Goal: Task Accomplishment & Management: Complete application form

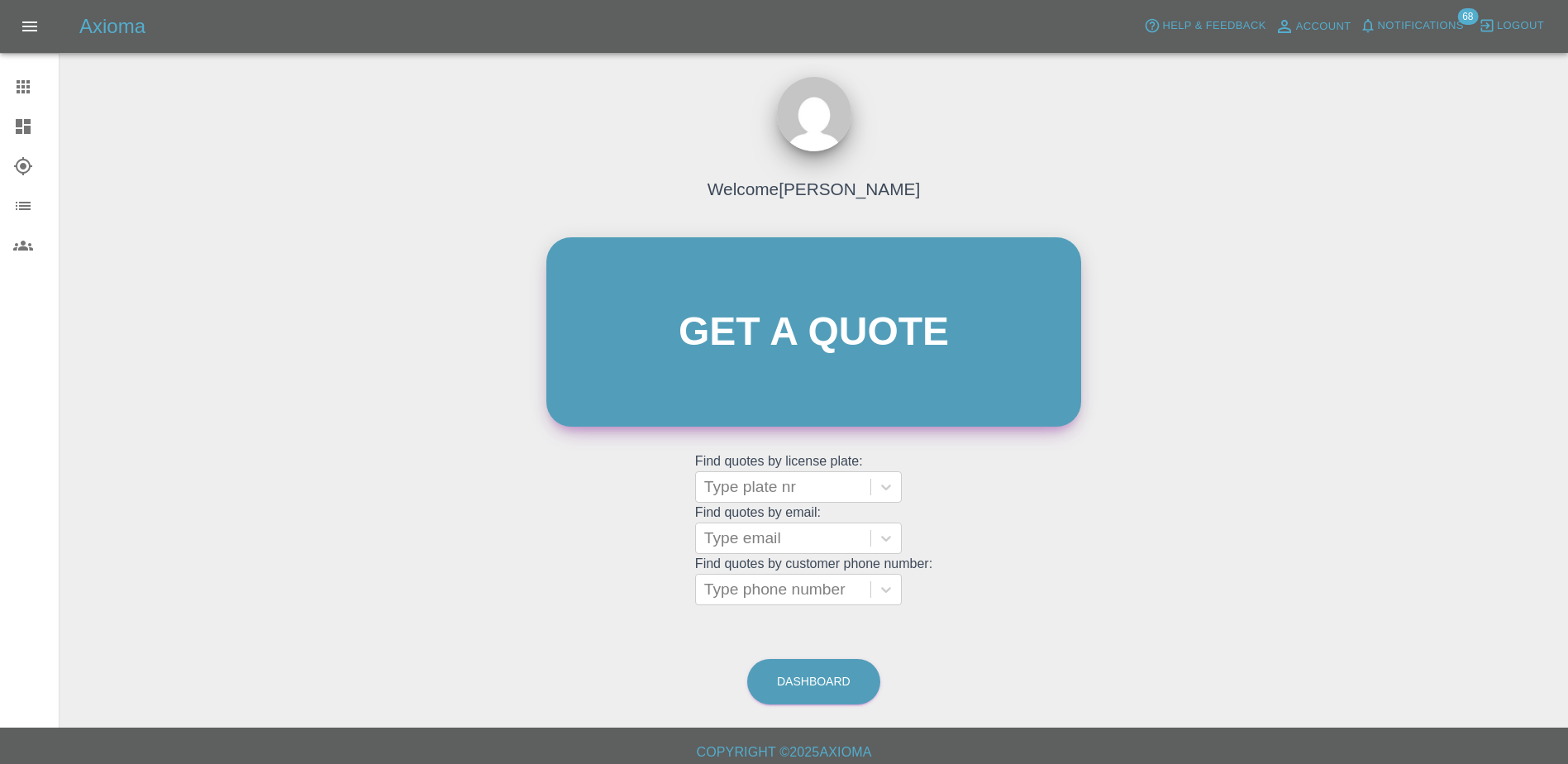
click at [756, 362] on link "Get a quote" at bounding box center [814, 332] width 535 height 189
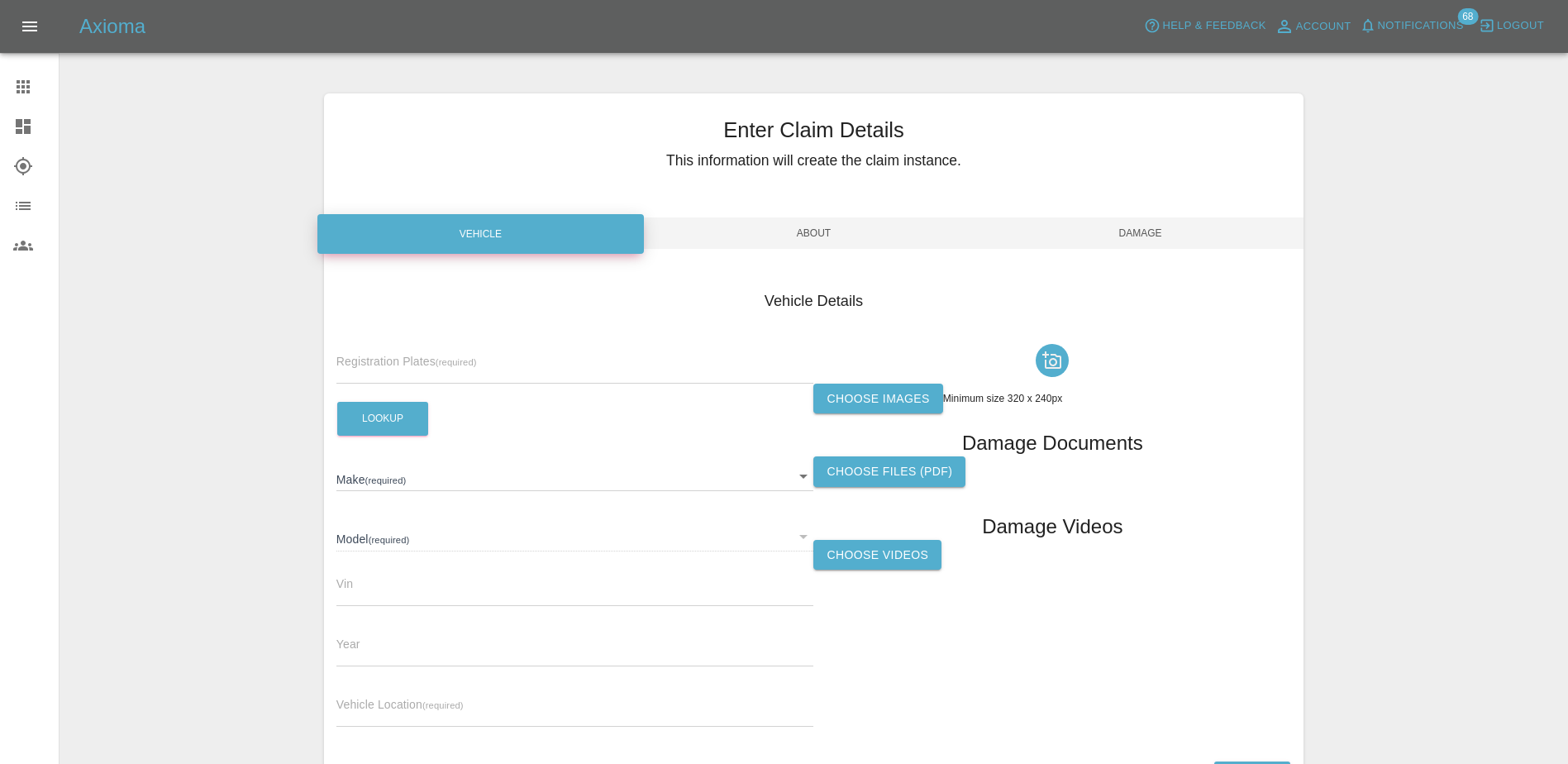
click at [535, 378] on input "text" at bounding box center [575, 372] width 478 height 24
paste input "HV75 FPN"
click at [370, 365] on input "HV75 FPN" at bounding box center [575, 372] width 478 height 24
type input "HV75FPN"
click at [366, 429] on button "Lookup" at bounding box center [382, 418] width 91 height 34
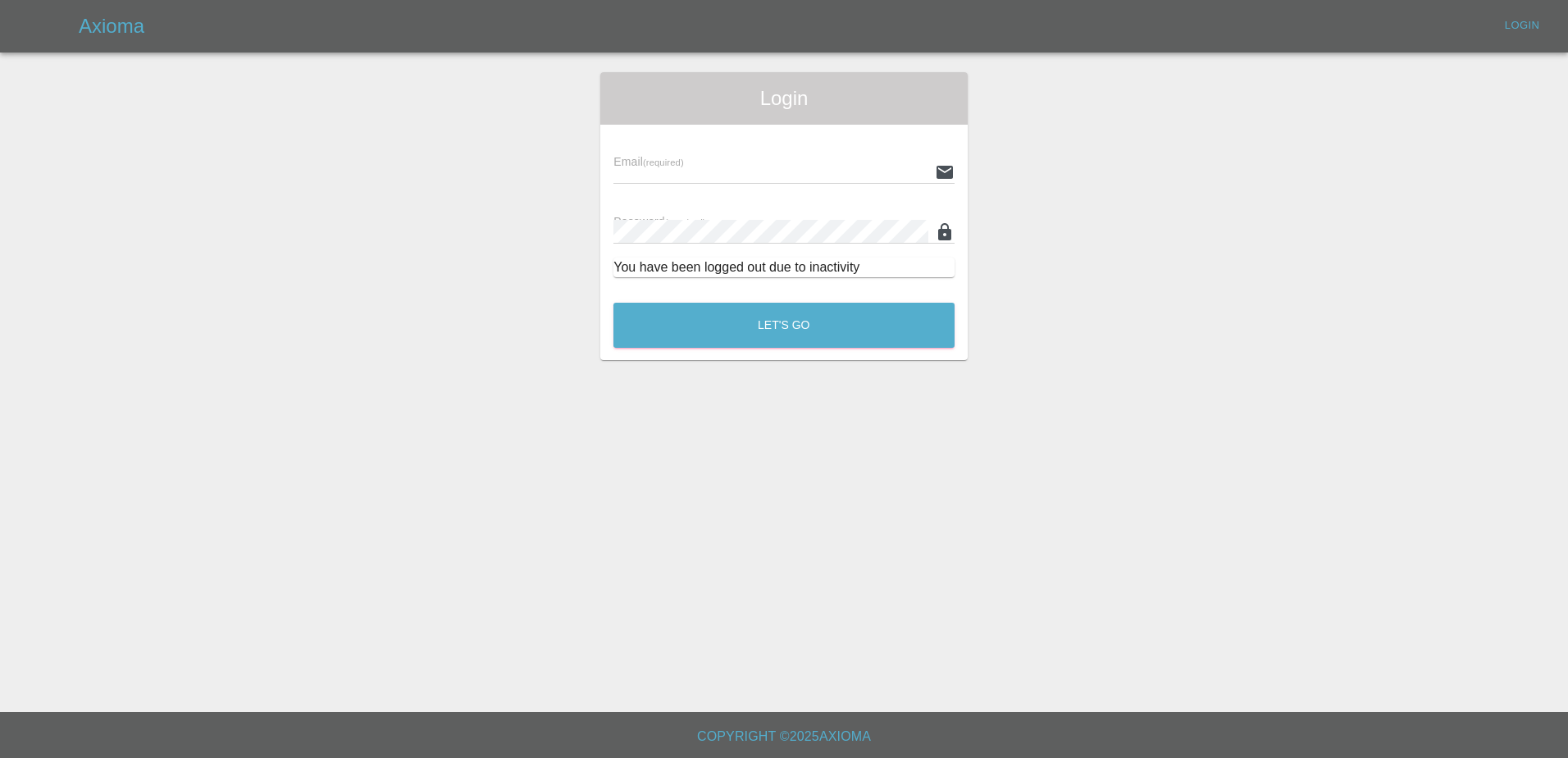
type input "[PERSON_NAME][EMAIL_ADDRESS][PERSON_NAME][DOMAIN_NAME]"
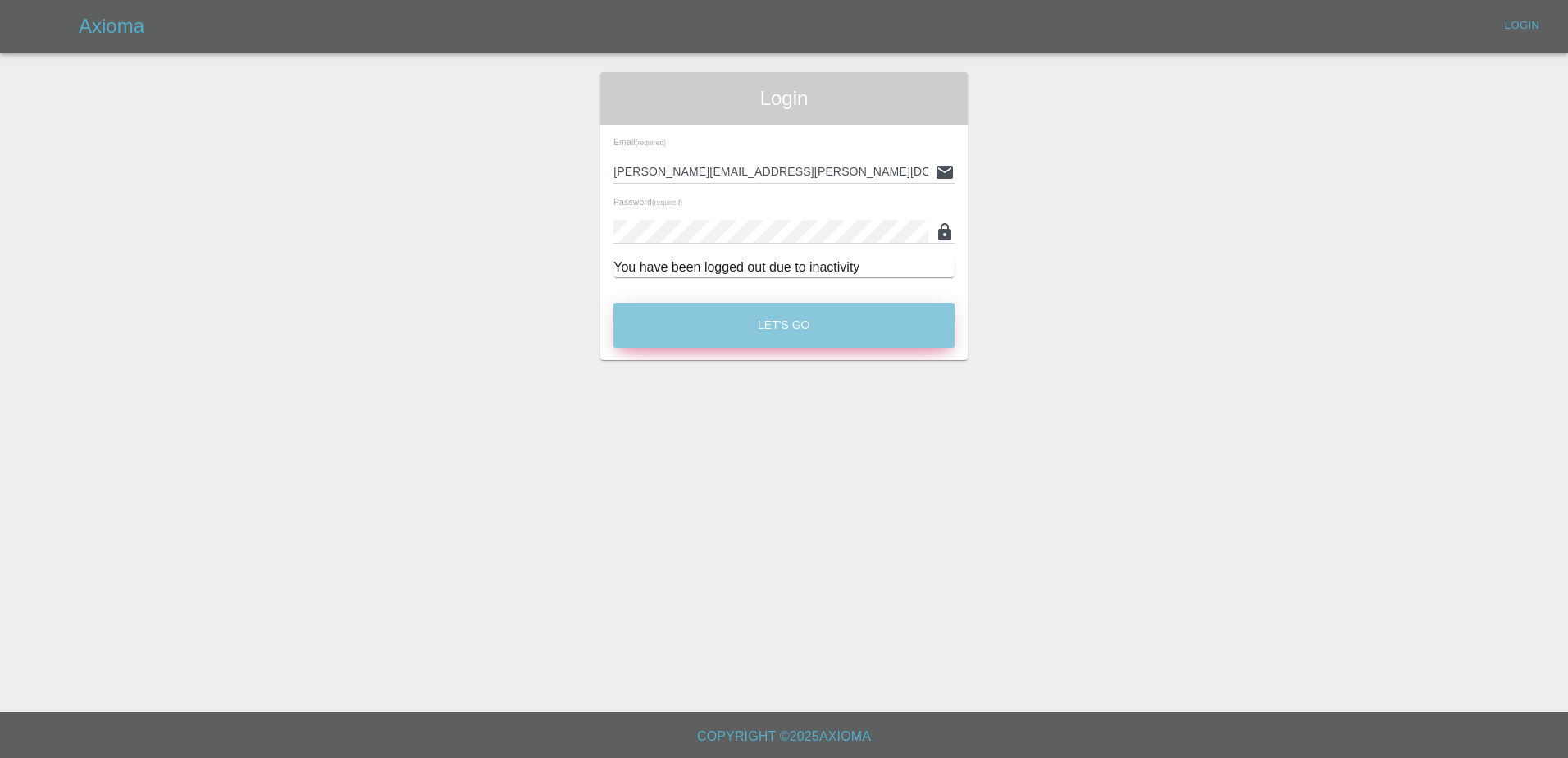
click at [694, 337] on button "Let's Go" at bounding box center [784, 325] width 342 height 45
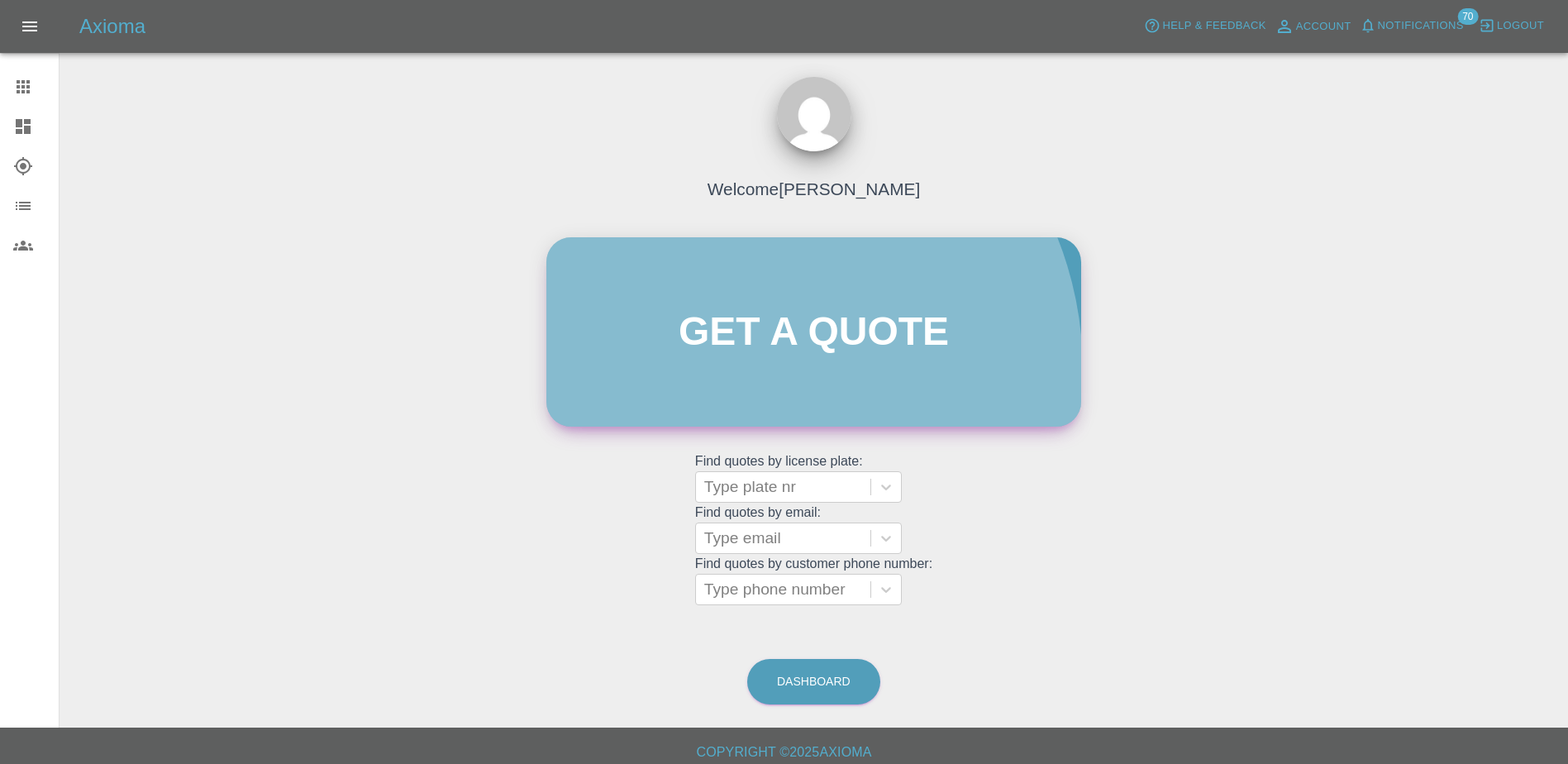
click at [739, 369] on link "Get a quote" at bounding box center [814, 332] width 535 height 189
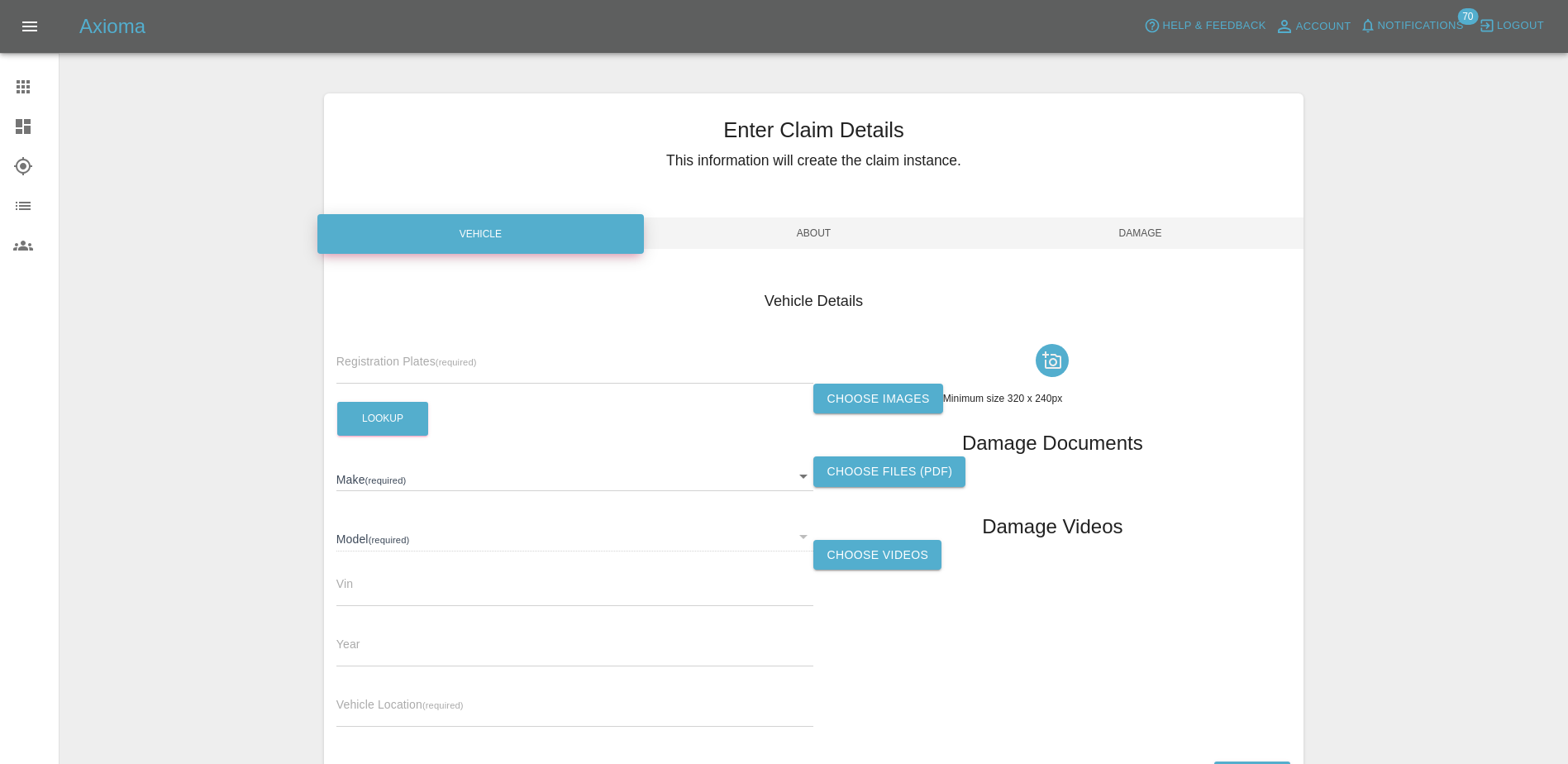
click at [548, 379] on input "text" at bounding box center [575, 372] width 478 height 24
paste input "HV75 FPN"
click at [372, 367] on input "HV75 FPN" at bounding box center [575, 372] width 478 height 24
click at [370, 367] on input "HV75 FPN" at bounding box center [575, 372] width 478 height 24
type input "HV75FPN"
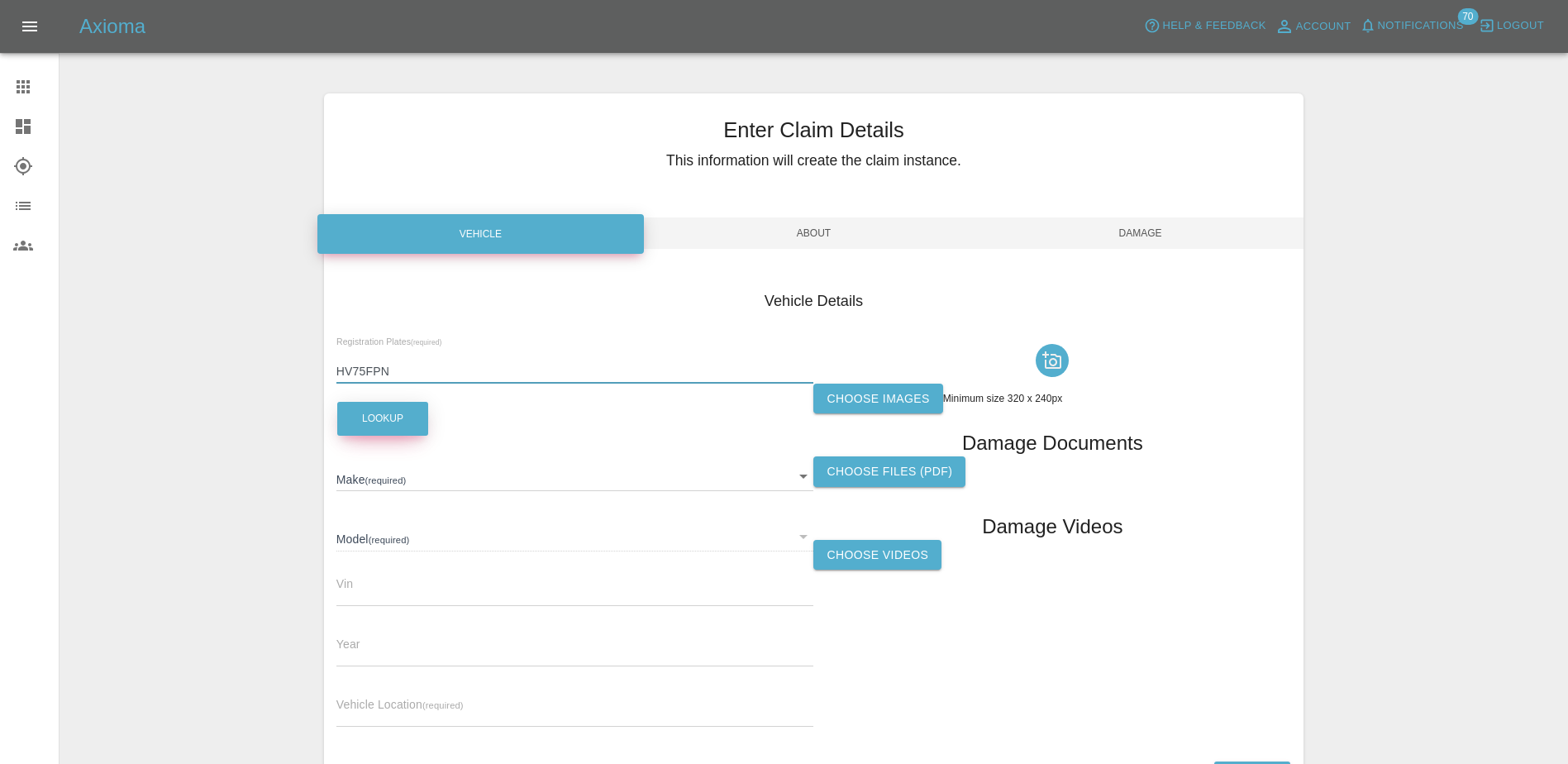
click at [370, 435] on button "Lookup" at bounding box center [382, 418] width 91 height 34
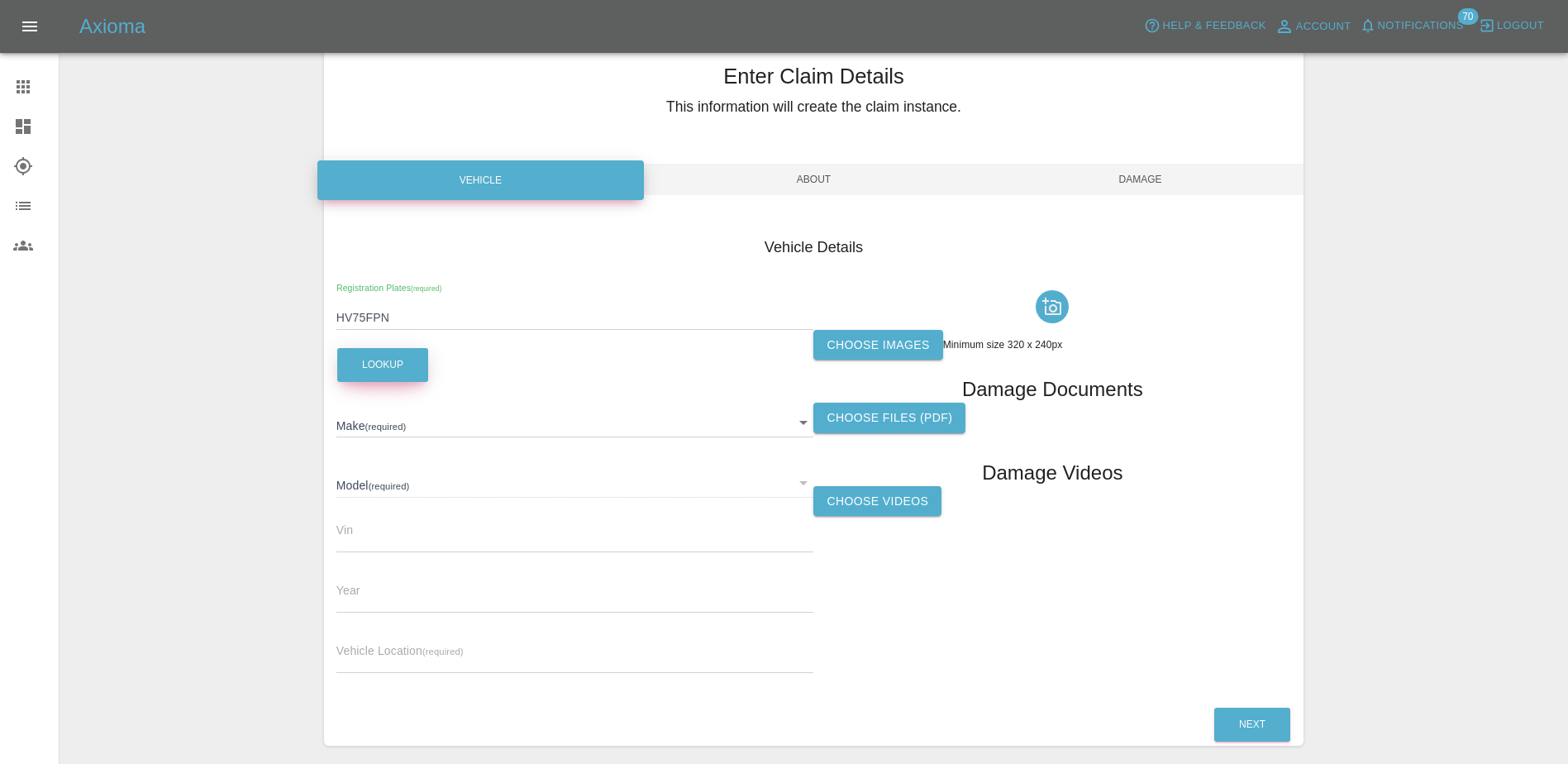
scroll to position [83, 0]
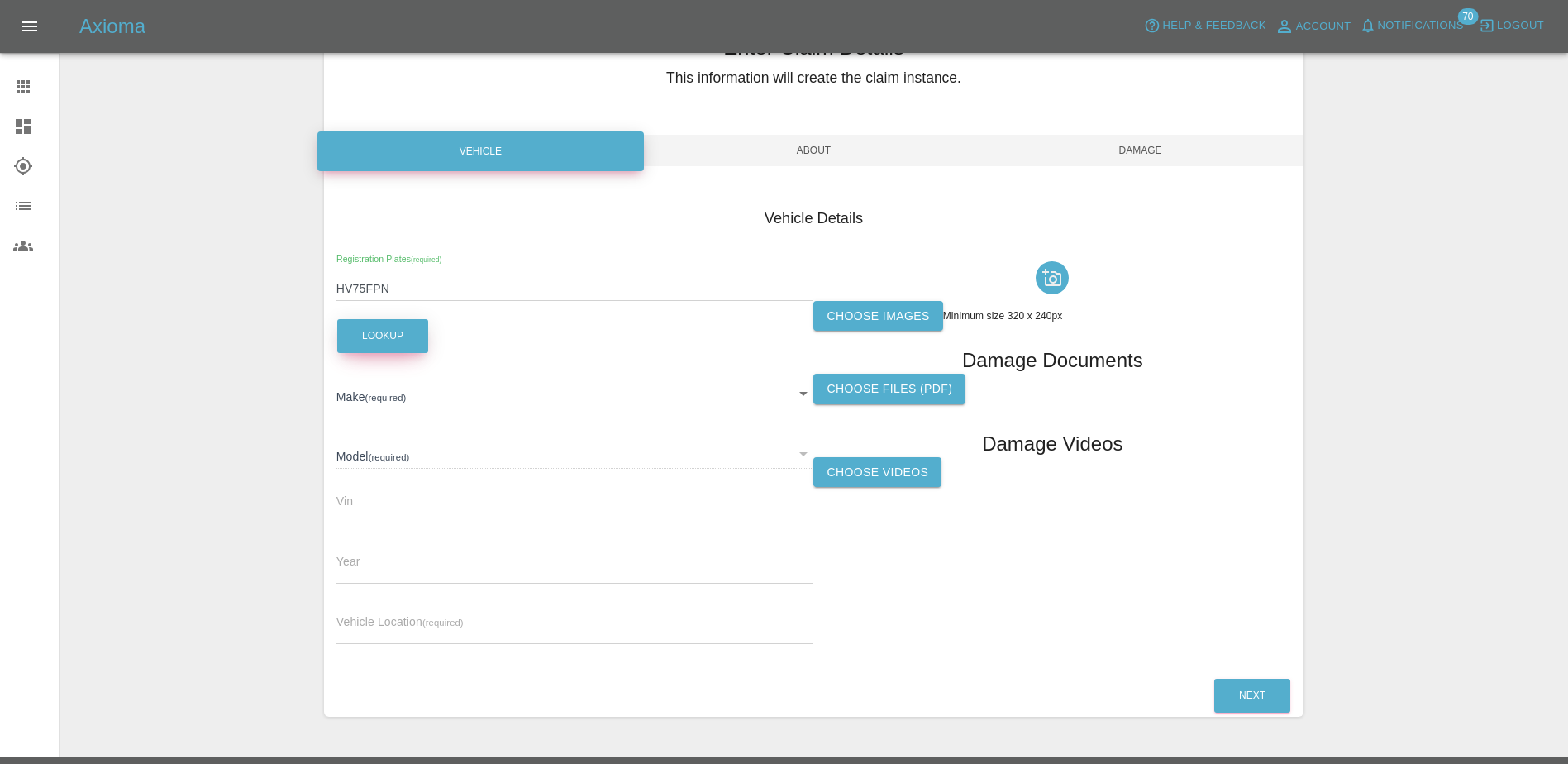
type input "FORD"
type input "TRANSIT CUSTOM PHEV 320 LIMITED L1"
type input "[US_VEHICLE_IDENTIFICATION_NUMBER]"
type input "2025"
click at [405, 615] on span "Vehicle Location (required)" at bounding box center [400, 621] width 127 height 13
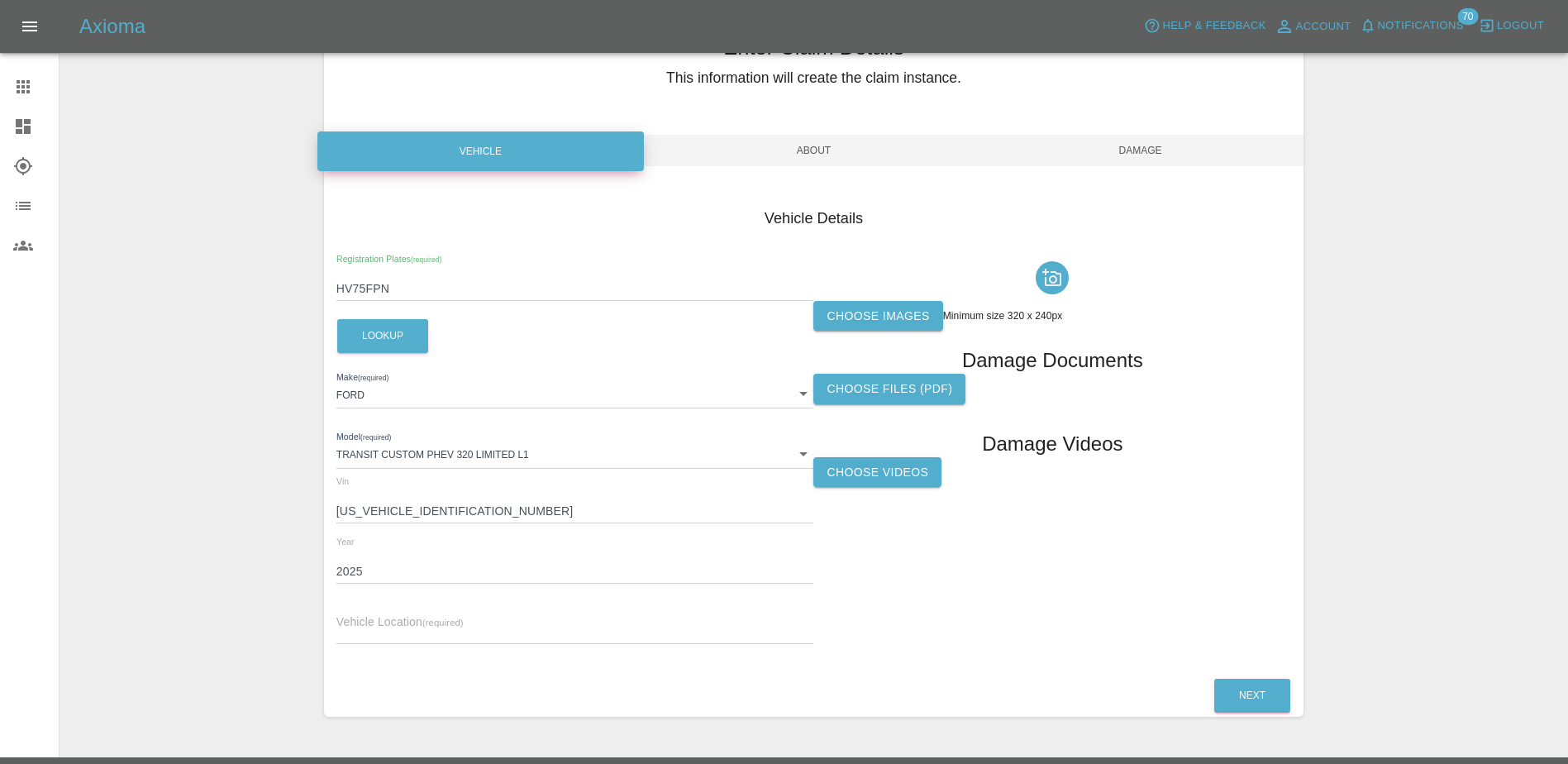
click at [415, 621] on input "text" at bounding box center [575, 632] width 478 height 24
click at [395, 626] on input "text" at bounding box center [575, 632] width 478 height 24
paste input "[STREET_ADDRESS][PERSON_NAME]"
type input "[STREET_ADDRESS][PERSON_NAME]"
click at [865, 638] on div "Choose images Minimum size 320 x 240px Damage Documents Choose files (pdf) Dama…" at bounding box center [1053, 456] width 478 height 403
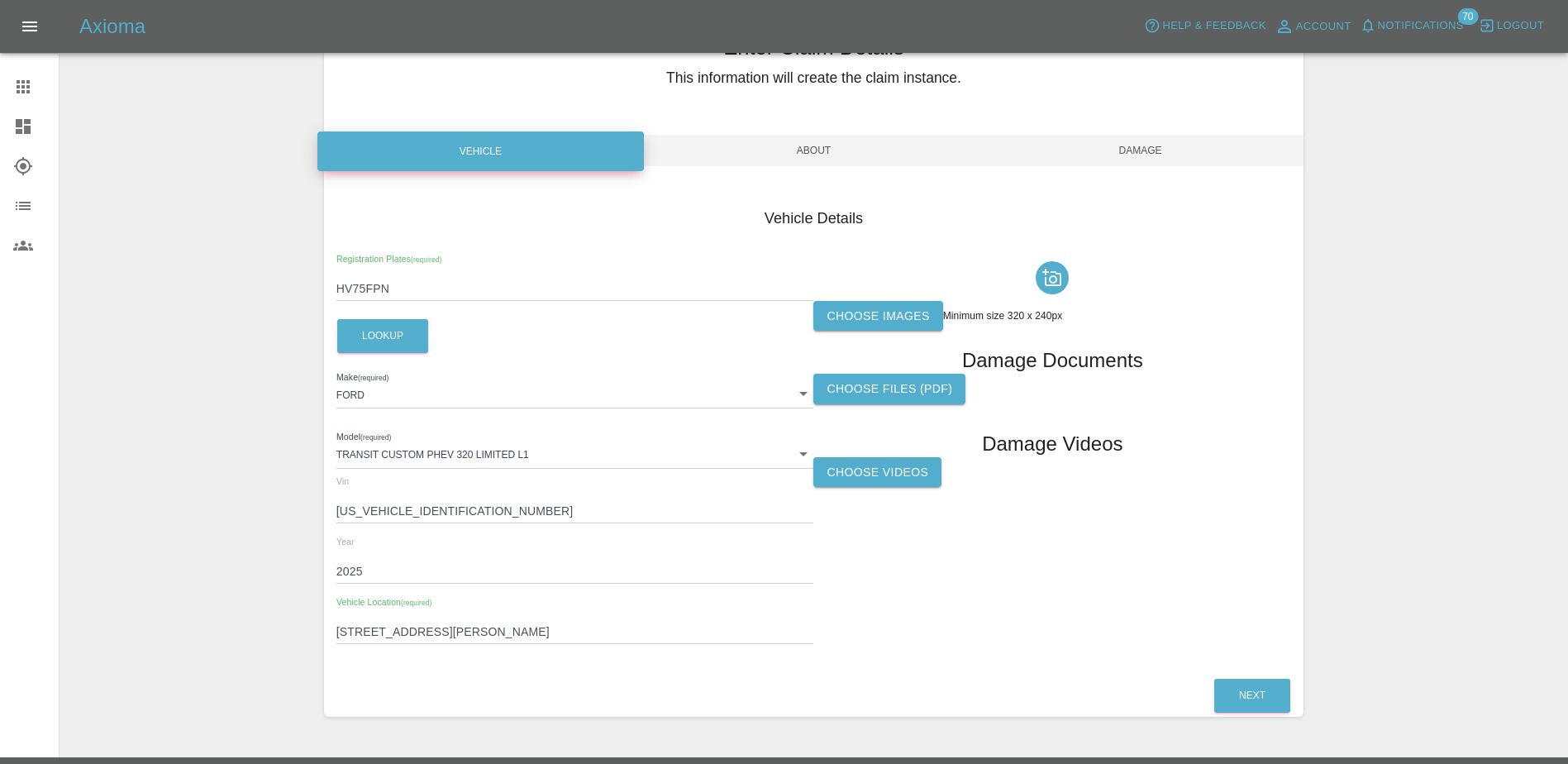
click at [867, 329] on label "Choose images" at bounding box center [878, 316] width 129 height 30
click at [0, 0] on input "Choose images" at bounding box center [0, 0] width 0 height 0
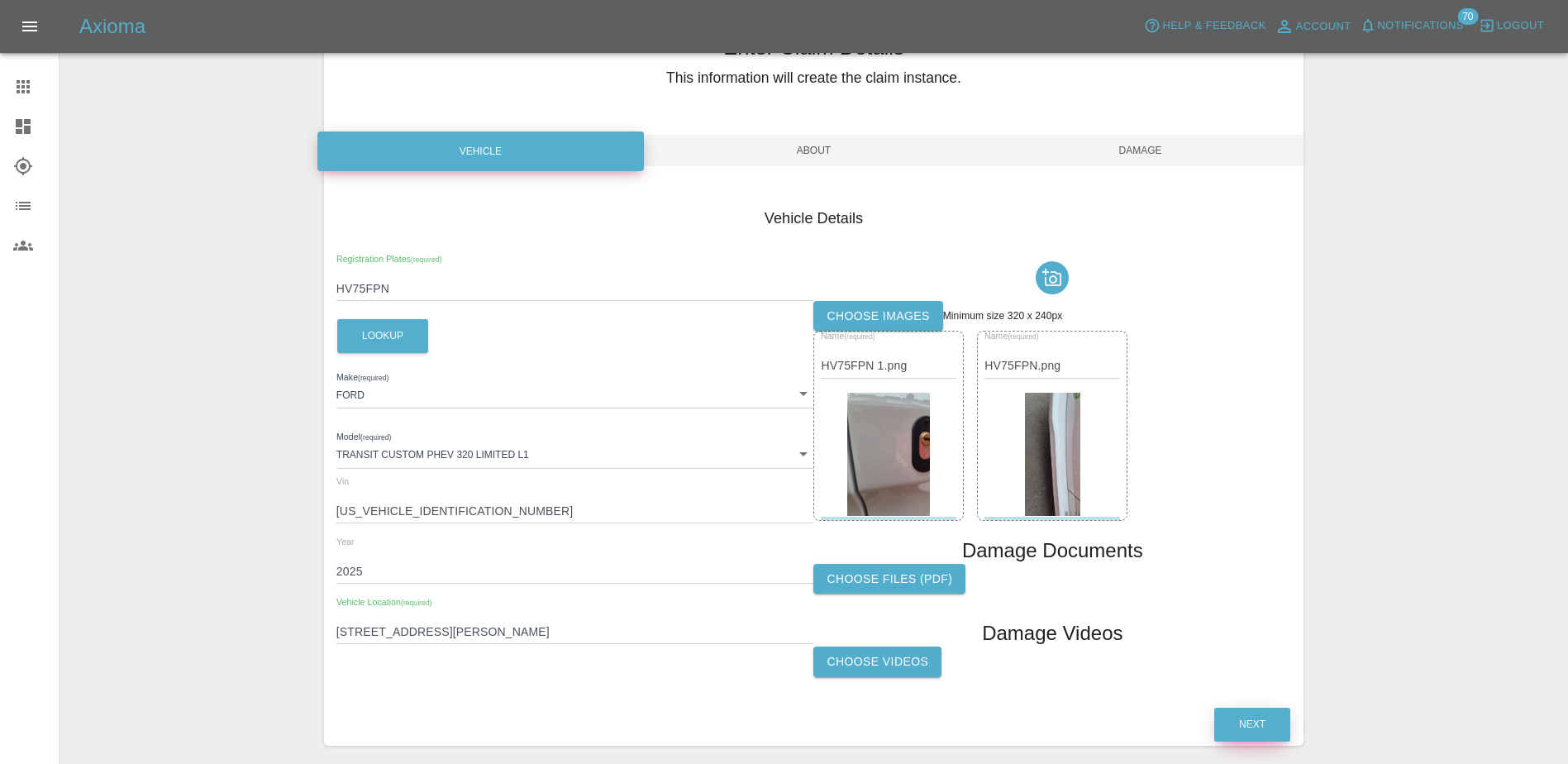
click at [1247, 718] on button "Next" at bounding box center [1252, 724] width 76 height 34
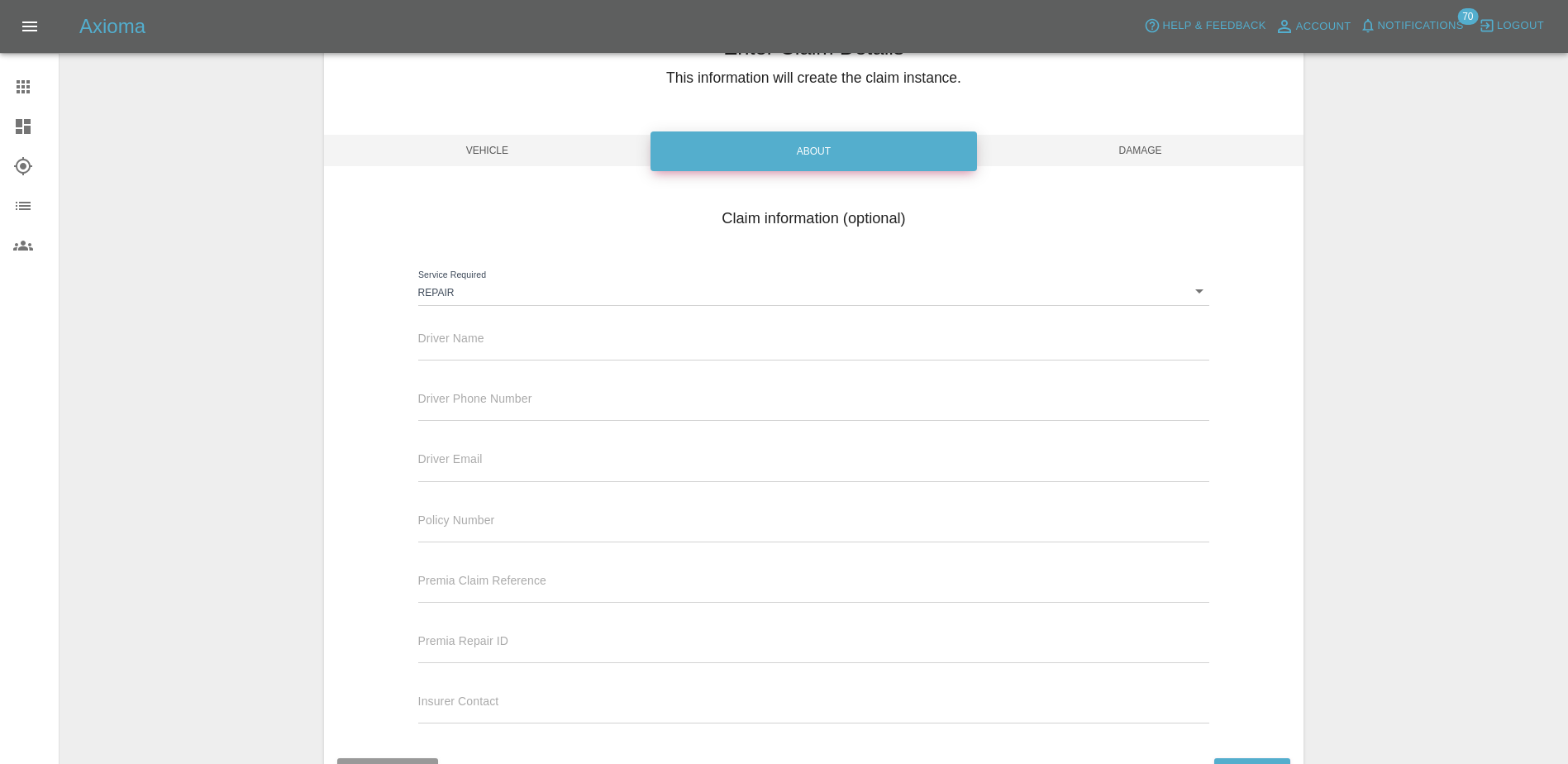
click at [547, 345] on input "text" at bounding box center [814, 349] width 792 height 24
click at [472, 337] on input "text" at bounding box center [814, 349] width 792 height 24
paste input "WILL -"
type input "WILL -"
click at [467, 407] on input "text" at bounding box center [814, 409] width 792 height 24
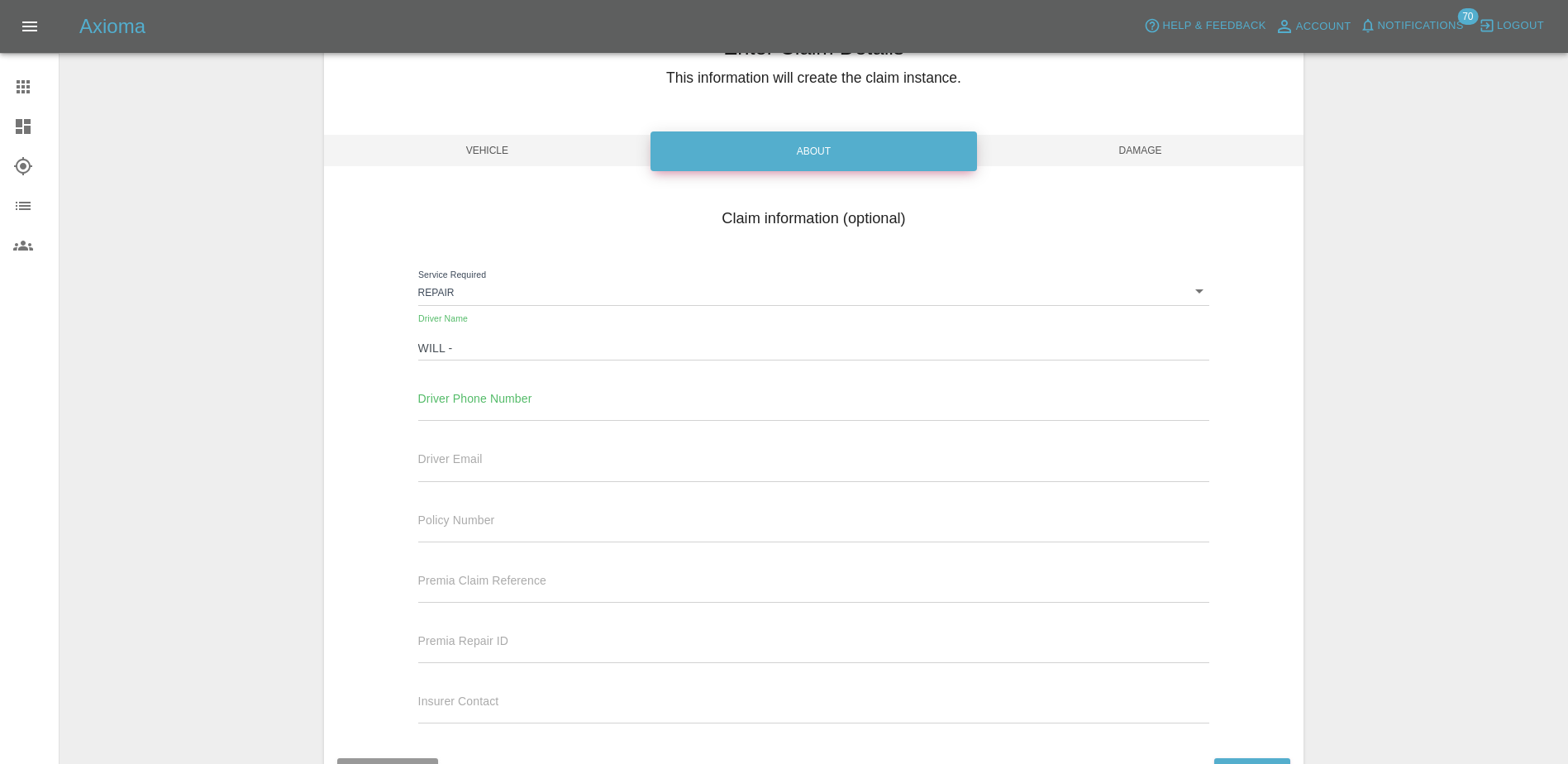
click at [534, 395] on div "Driver Phone Number" at bounding box center [814, 397] width 792 height 46
click at [543, 406] on input "text" at bounding box center [814, 409] width 792 height 24
paste input "0800 6341341"
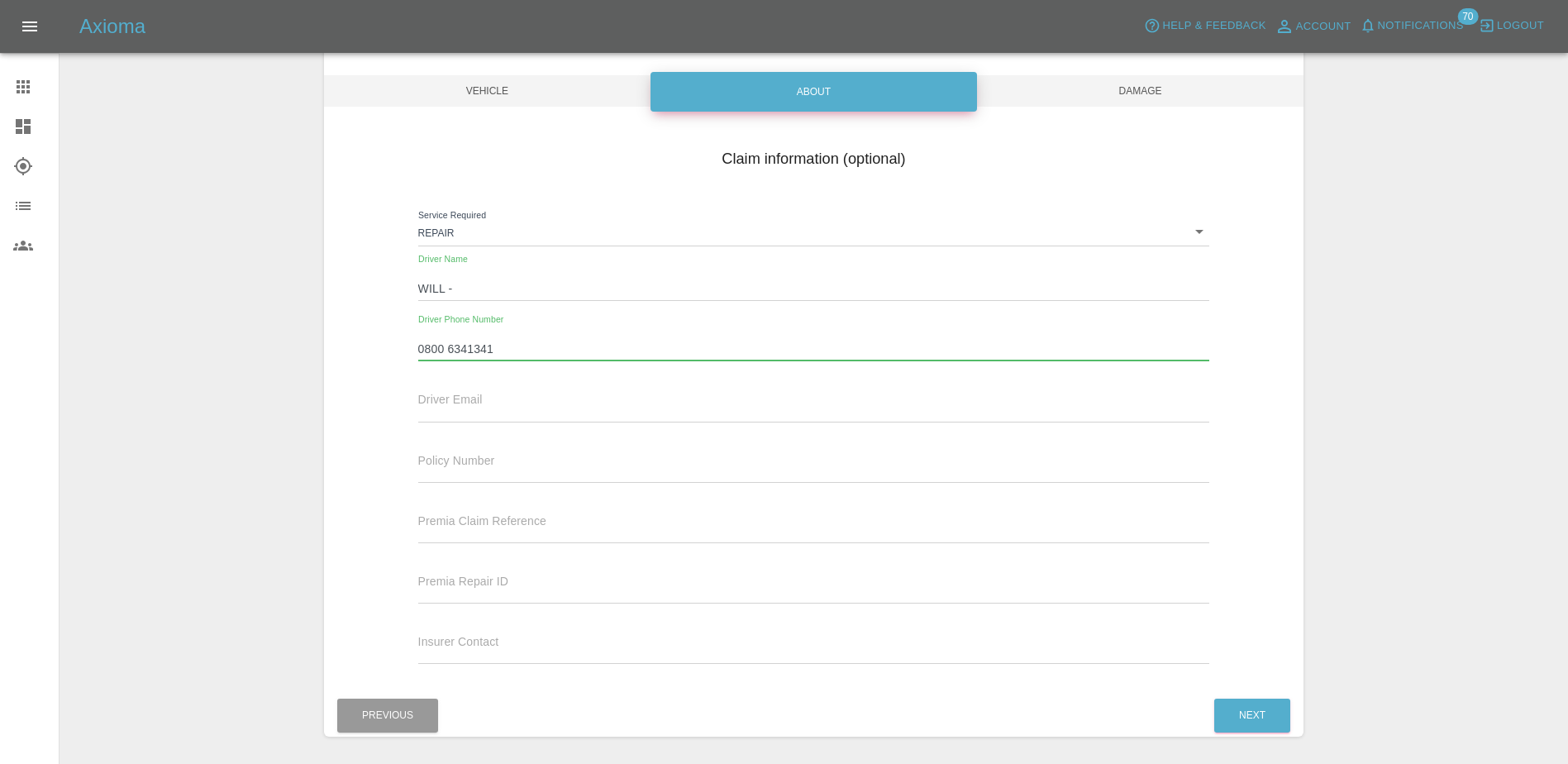
scroll to position [202, 0]
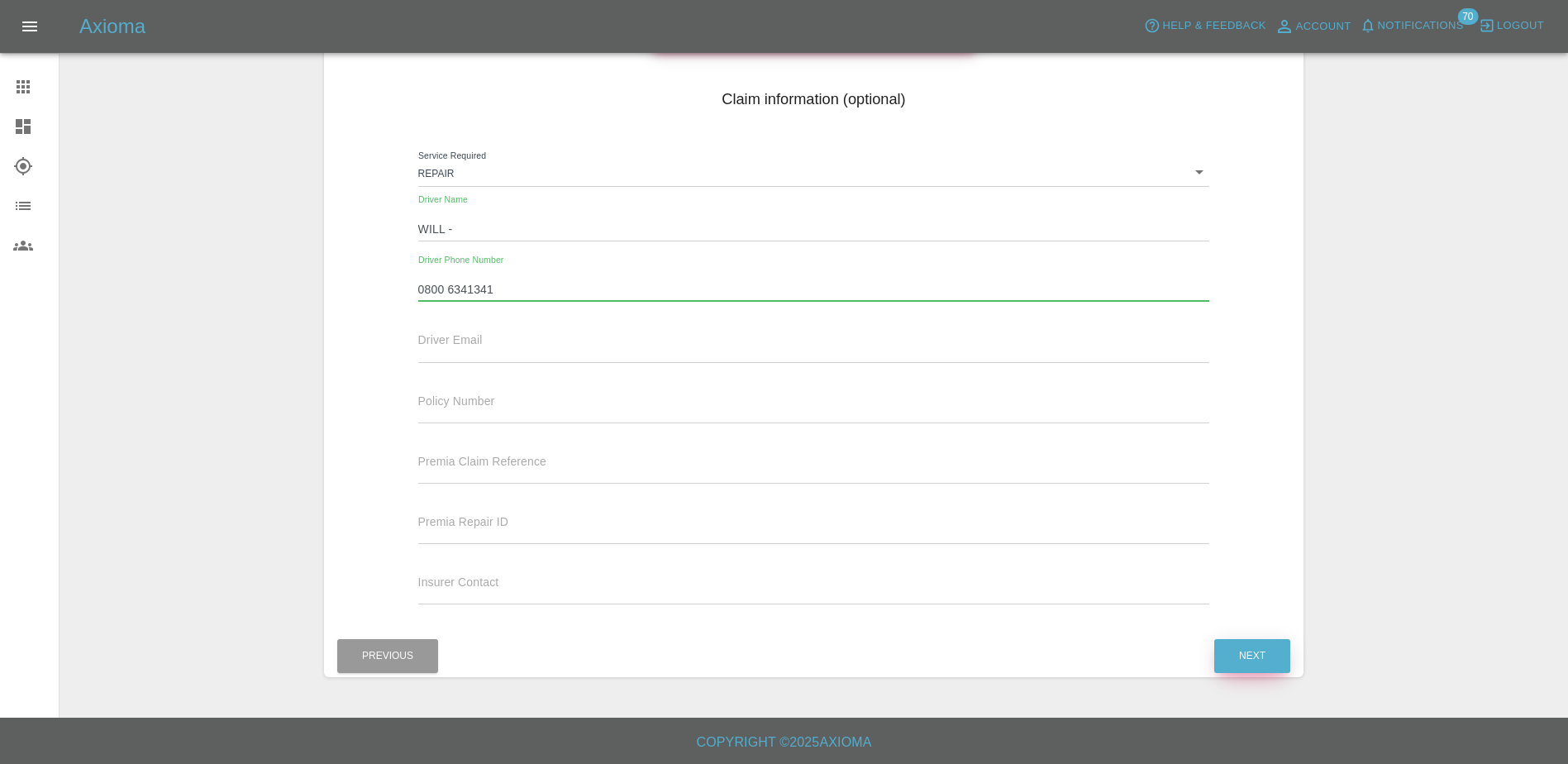
type input "0800 6341341"
click at [1265, 648] on button "Next" at bounding box center [1252, 655] width 76 height 34
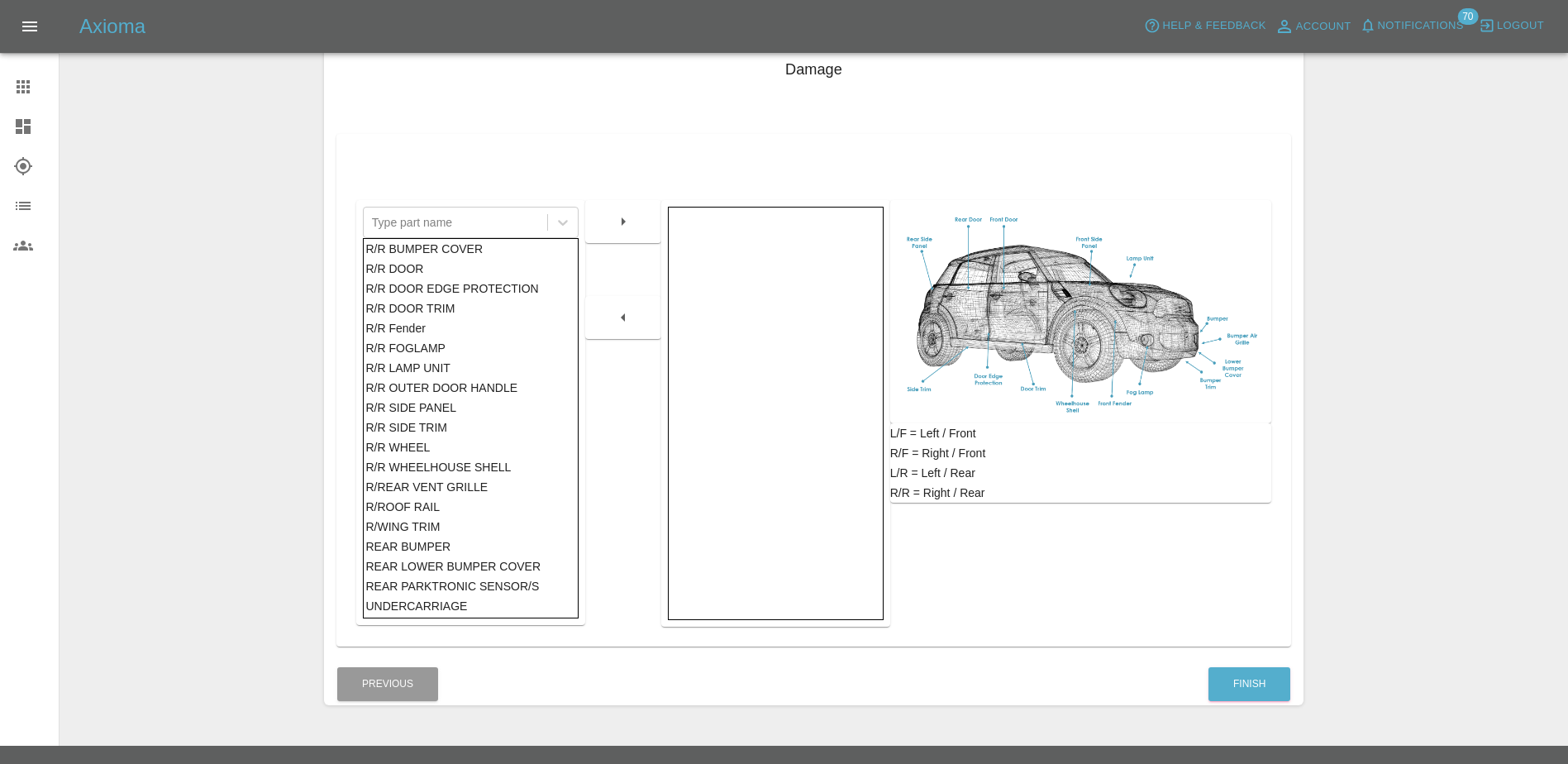
scroll to position [260, 0]
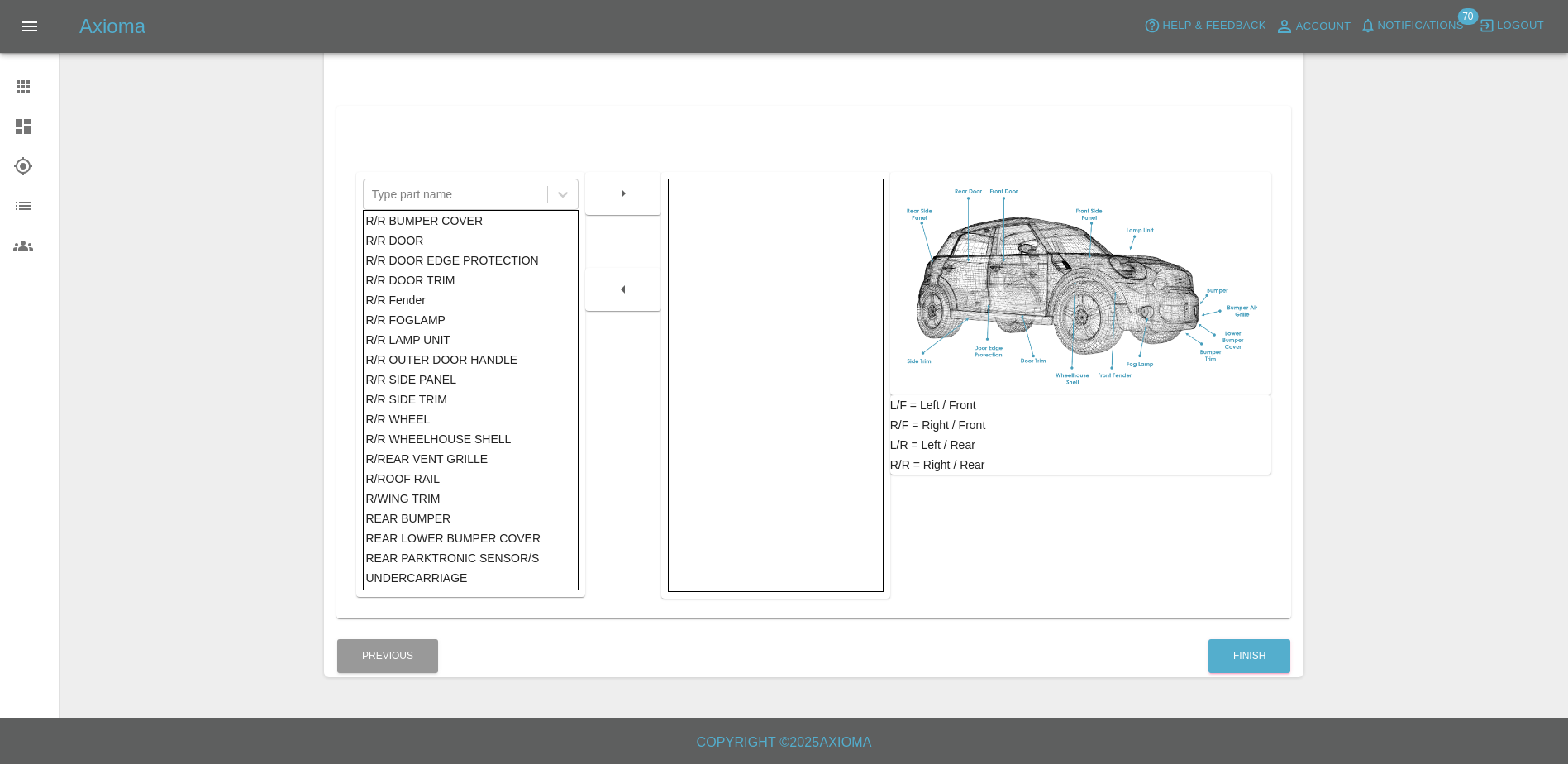
click at [477, 505] on div "R/WING TRIM" at bounding box center [470, 498] width 210 height 20
click at [475, 510] on div "REAR BUMPER" at bounding box center [470, 518] width 210 height 20
click at [641, 189] on button "button" at bounding box center [623, 193] width 53 height 30
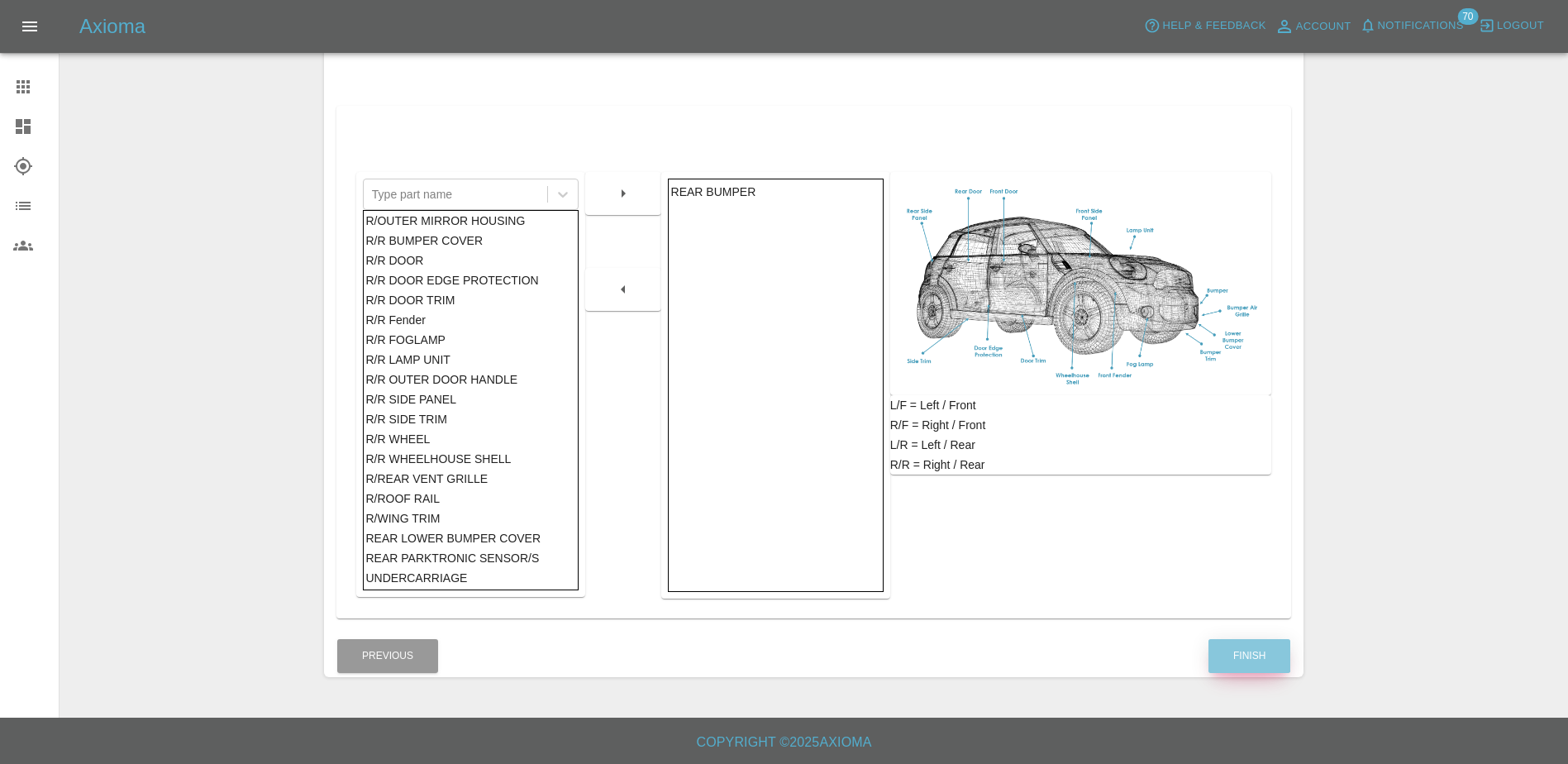
click at [1238, 654] on button "Finish" at bounding box center [1249, 655] width 82 height 34
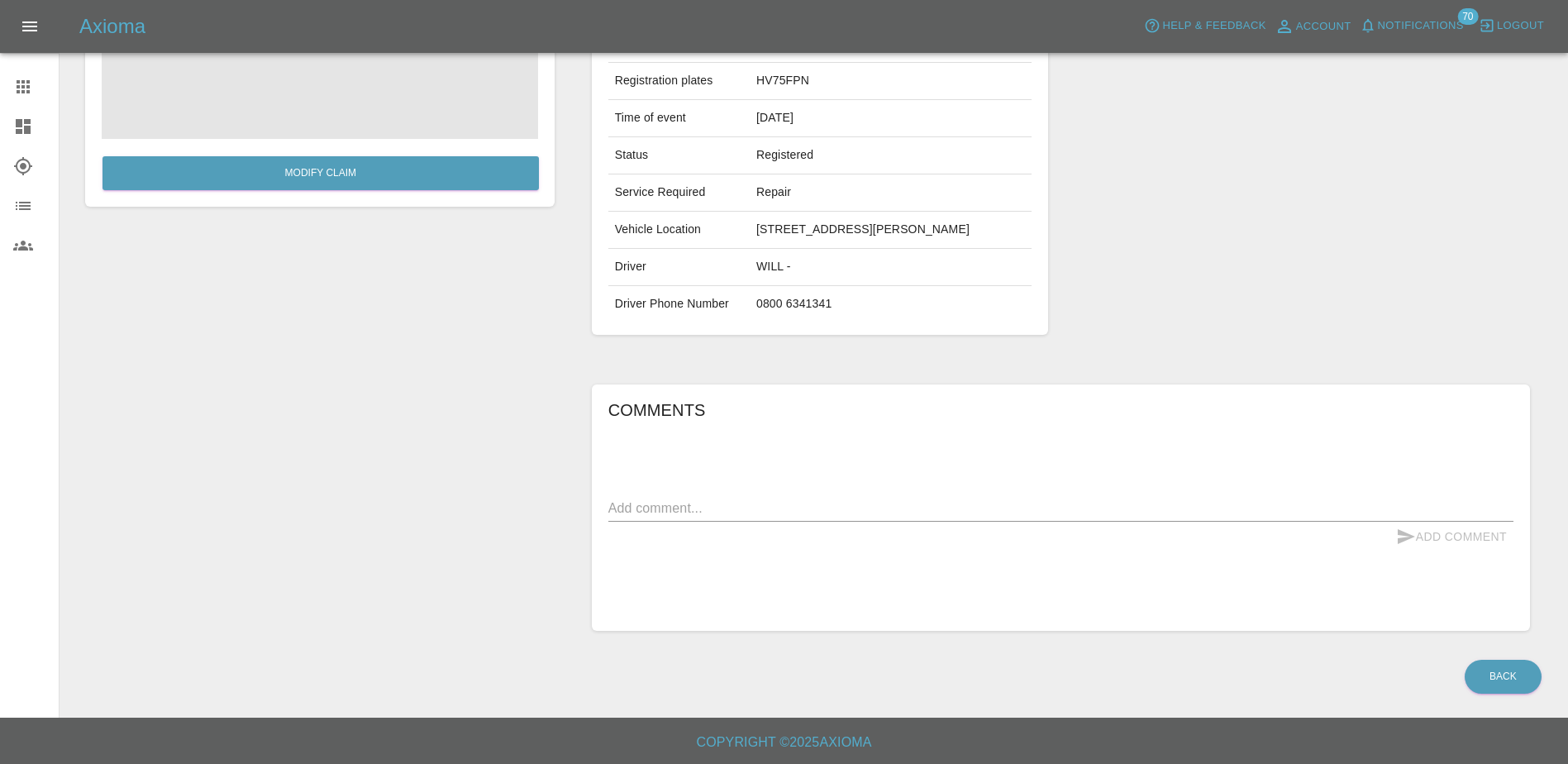
scroll to position [242, 0]
click at [865, 497] on div "x" at bounding box center [1060, 508] width 905 height 26
type textarea "Rust spots and paintwork issues near deadlock"
click at [1460, 548] on button "Add Comment" at bounding box center [1451, 536] width 124 height 30
